Goal: Subscribe to service/newsletter

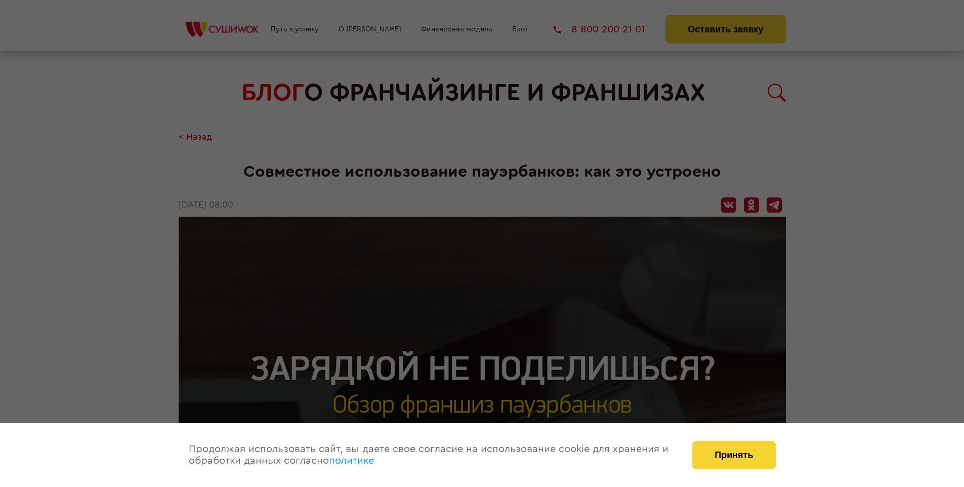
scroll to position [1229, 0]
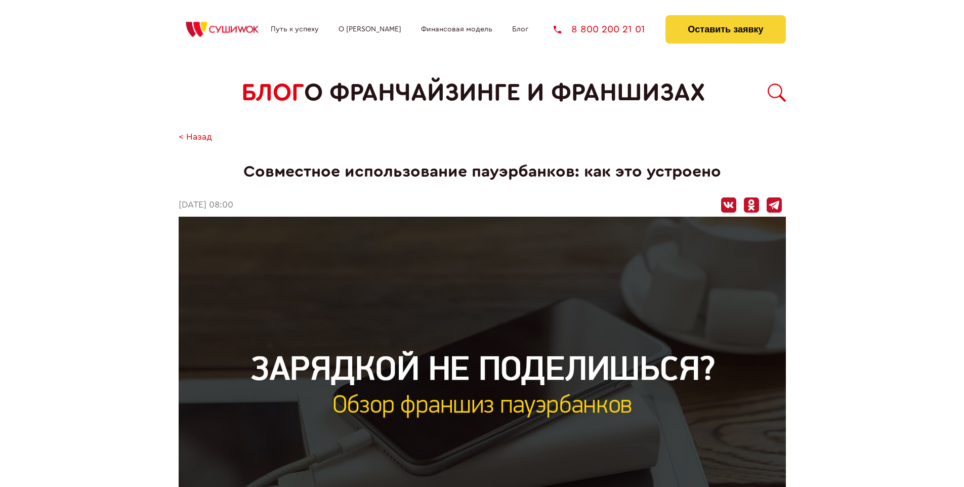
scroll to position [1229, 0]
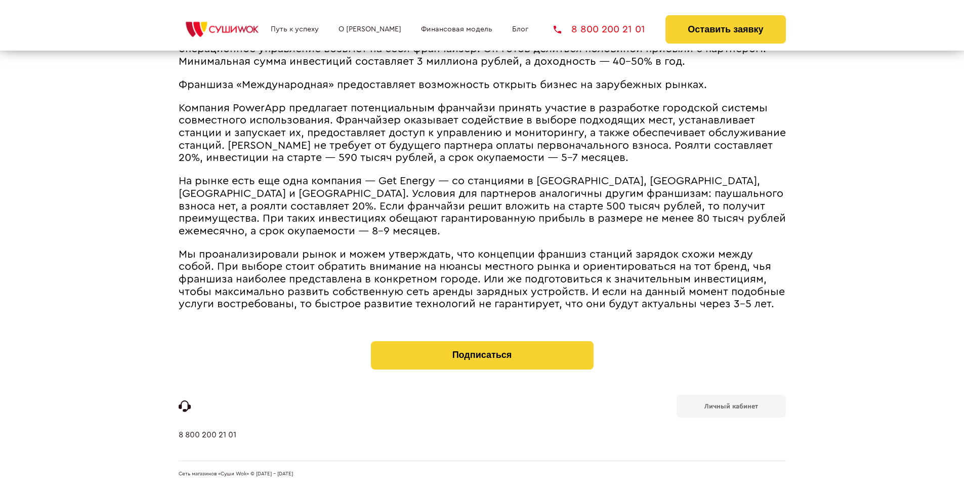
click at [730, 405] on b "Личный кабинет" at bounding box center [731, 406] width 54 height 7
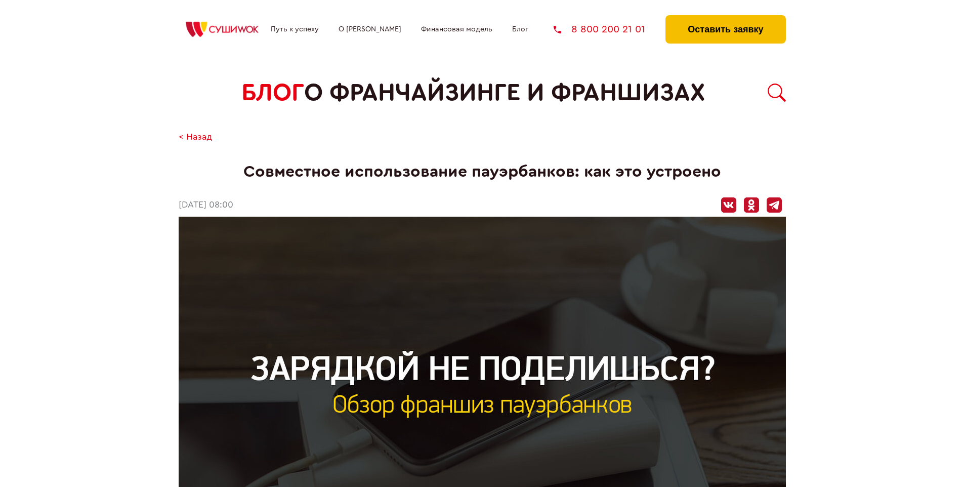
click at [725, 18] on button "Оставить заявку" at bounding box center [725, 29] width 120 height 28
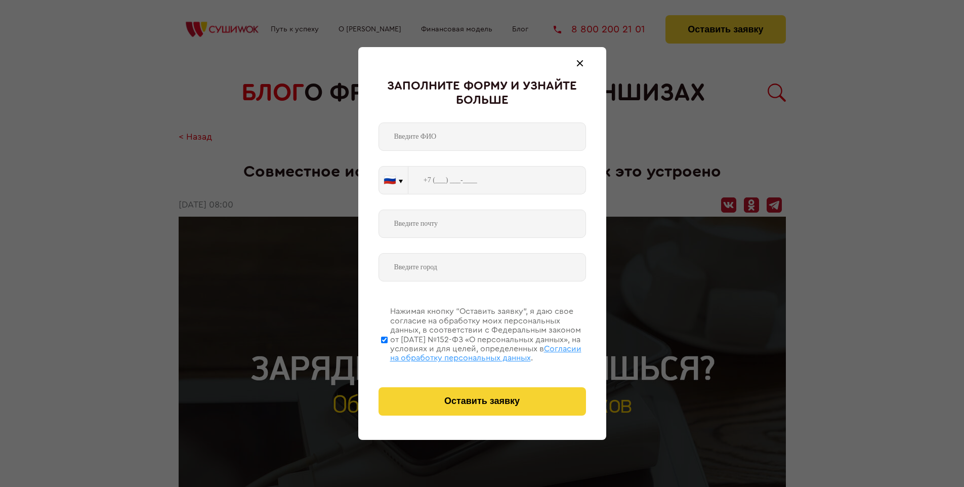
click at [469, 352] on span "Согласии на обработку персональных данных" at bounding box center [485, 352] width 191 height 17
click at [387, 352] on input "Нажимая кнопку “Оставить заявку”, я даю свое согласие на обработку моих персона…" at bounding box center [384, 339] width 7 height 81
checkbox input "false"
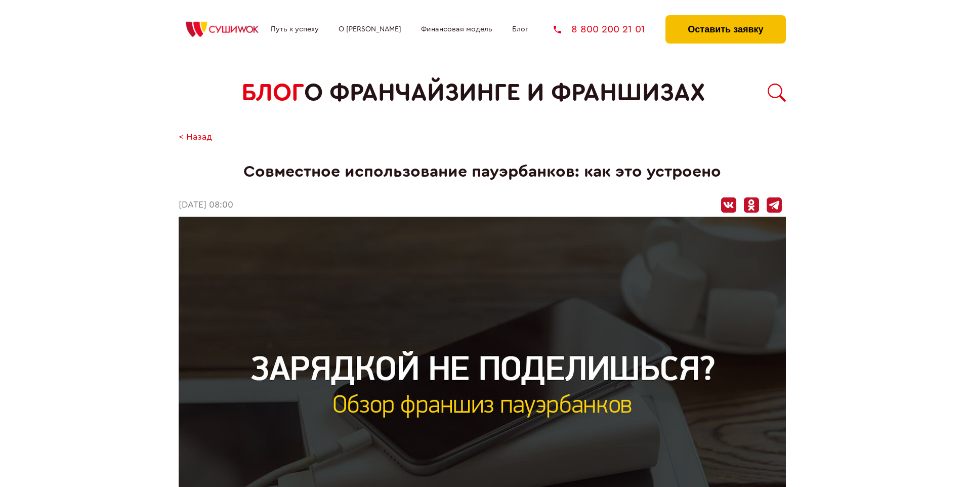
click at [725, 18] on button "Оставить заявку" at bounding box center [725, 29] width 120 height 28
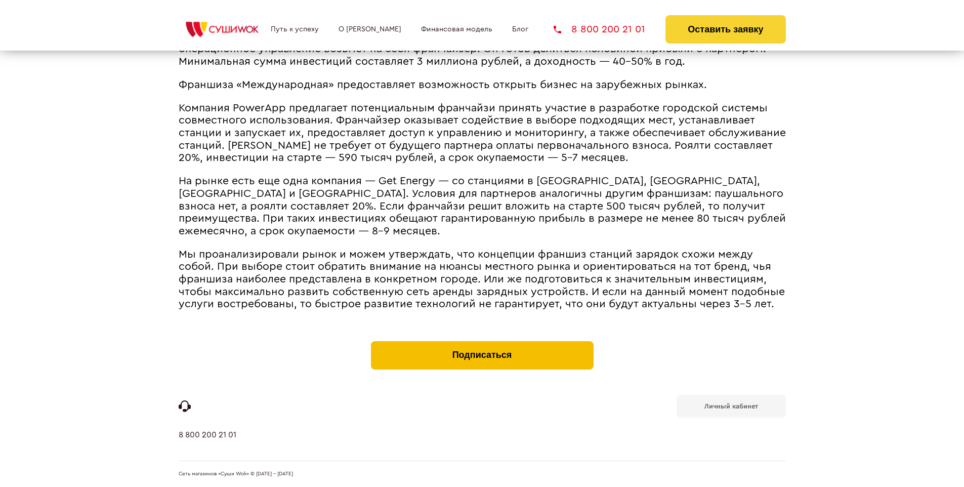
click at [482, 343] on button "Подписаться" at bounding box center [482, 355] width 223 height 28
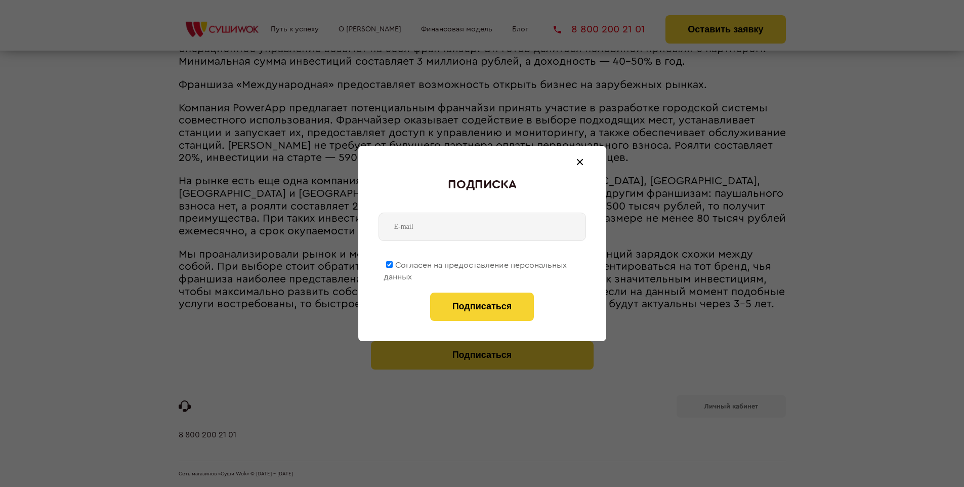
click at [475, 263] on span "Согласен на предоставление персональных данных" at bounding box center [474, 271] width 183 height 20
click at [393, 263] on input "Согласен на предоставление персональных данных" at bounding box center [389, 264] width 7 height 7
checkbox input "false"
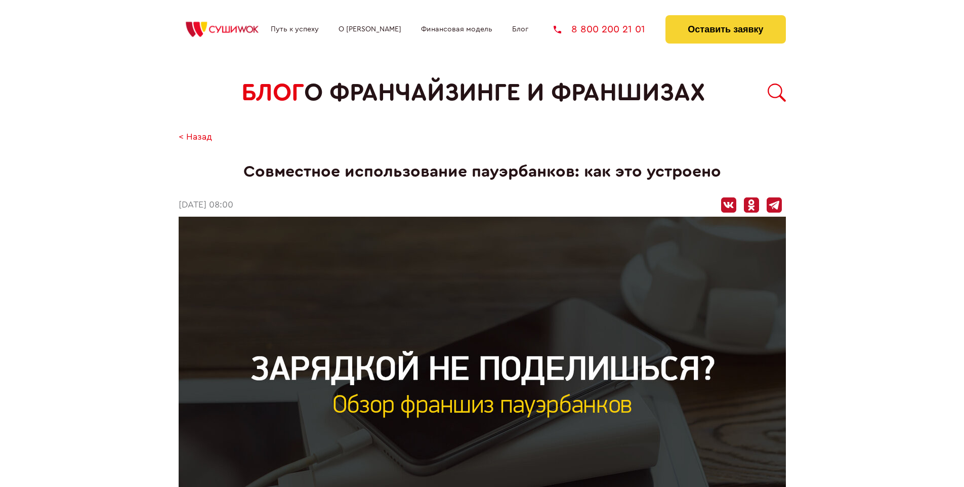
scroll to position [1229, 0]
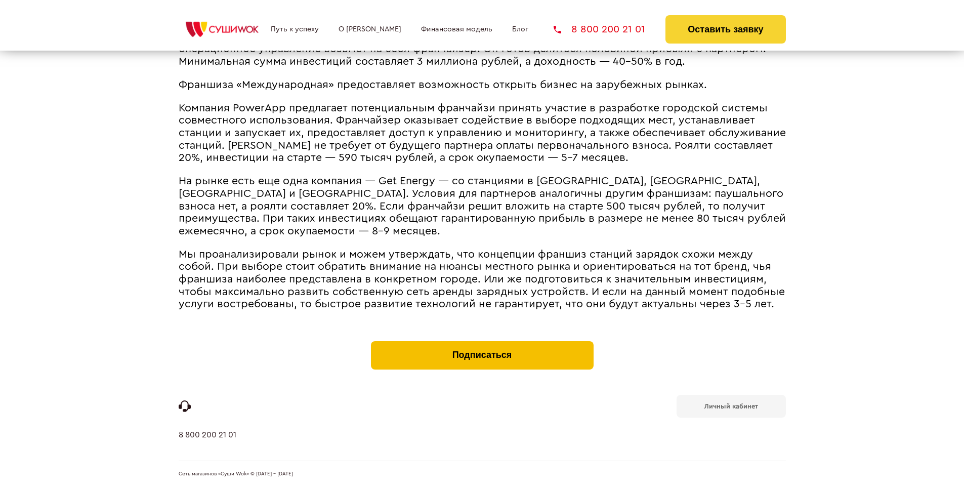
click at [482, 343] on button "Подписаться" at bounding box center [482, 355] width 223 height 28
